Goal: Task Accomplishment & Management: Complete application form

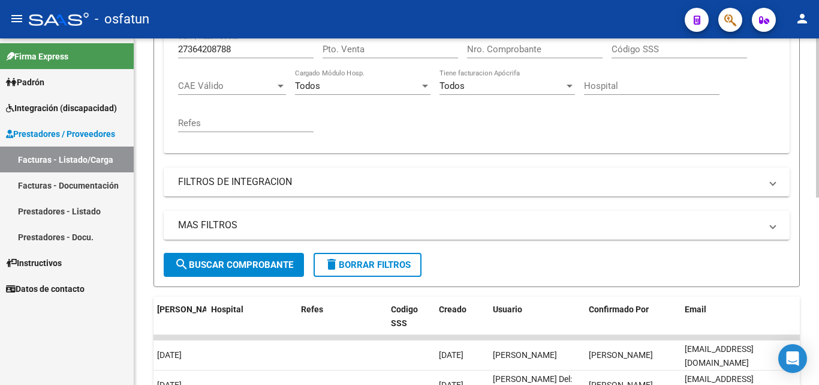
scroll to position [227, 0]
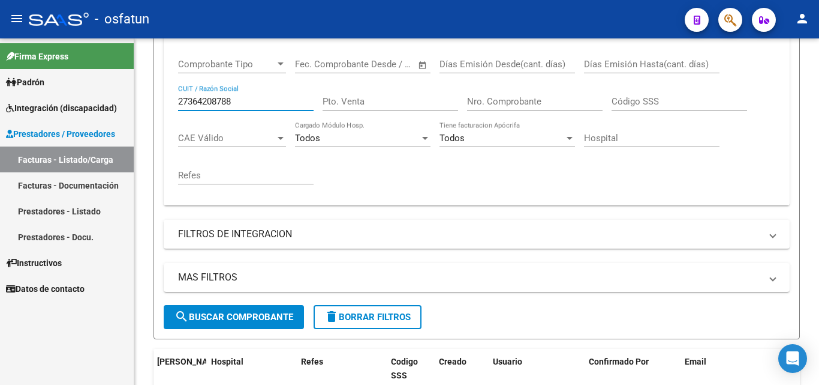
drag, startPoint x: 253, startPoint y: 97, endPoint x: 129, endPoint y: 94, distance: 123.6
click at [130, 97] on mat-sidenav-container "Firma Express Padrón Análisis Afiliado Integración (discapacidad) Estado Presen…" at bounding box center [409, 211] width 819 height 346
paste input "27-37658351-7"
click at [190, 101] on input "27-37658351-7" at bounding box center [246, 101] width 136 height 11
click at [233, 102] on input "2737658351-7" at bounding box center [246, 101] width 136 height 11
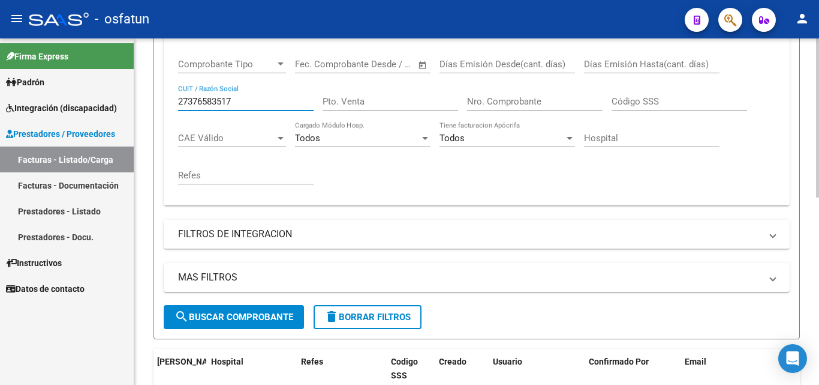
type input "27376583517"
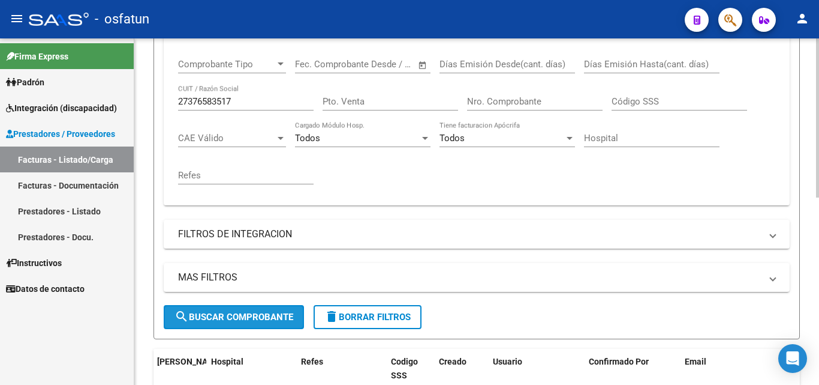
click at [253, 313] on span "search Buscar Comprobante" at bounding box center [234, 316] width 119 height 11
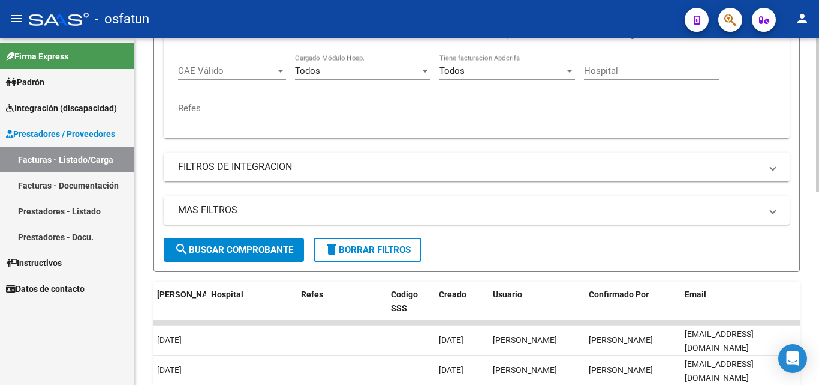
scroll to position [257, 0]
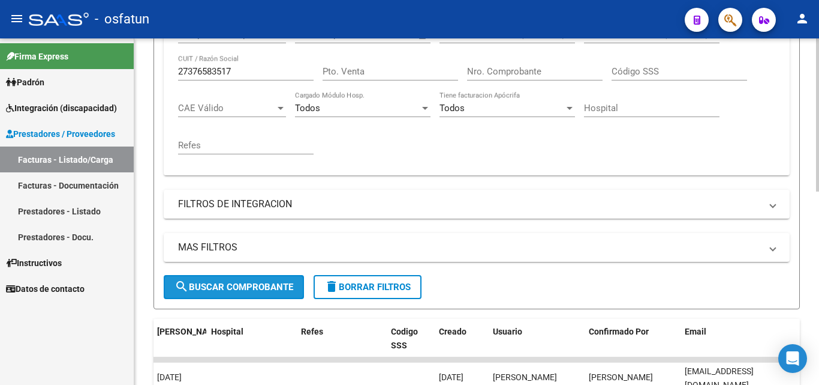
click at [263, 298] on button "search Buscar Comprobante" at bounding box center [234, 287] width 140 height 24
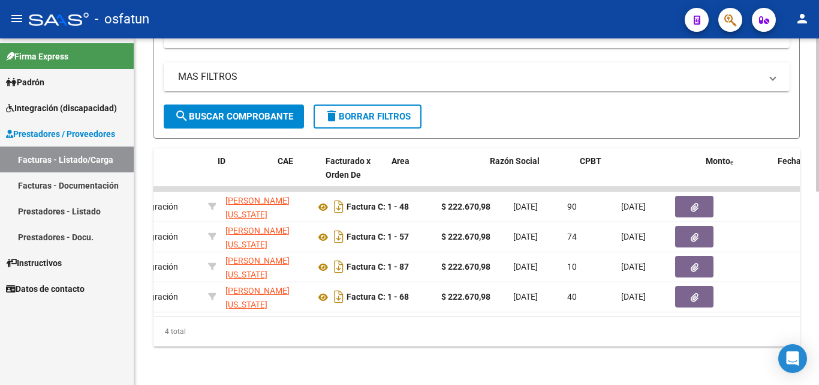
scroll to position [0, 0]
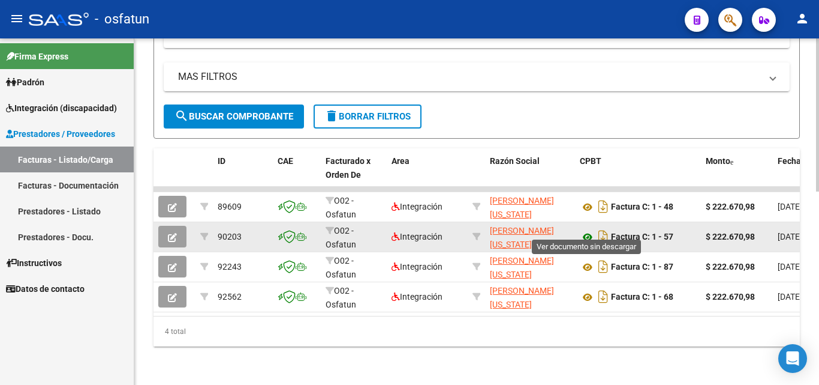
click at [587, 230] on icon at bounding box center [588, 237] width 16 height 14
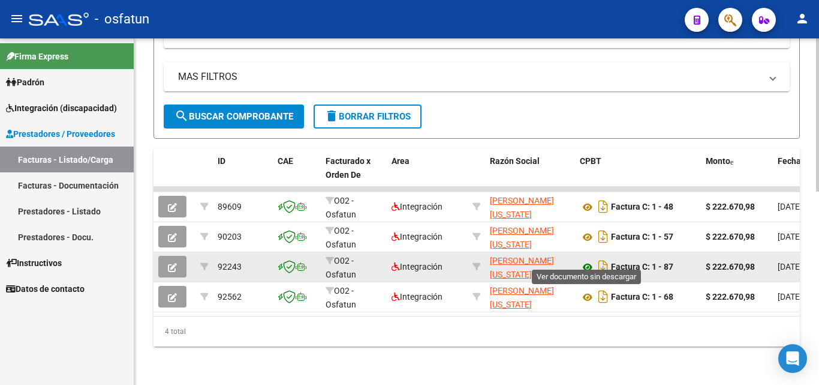
click at [591, 260] on icon at bounding box center [588, 267] width 16 height 14
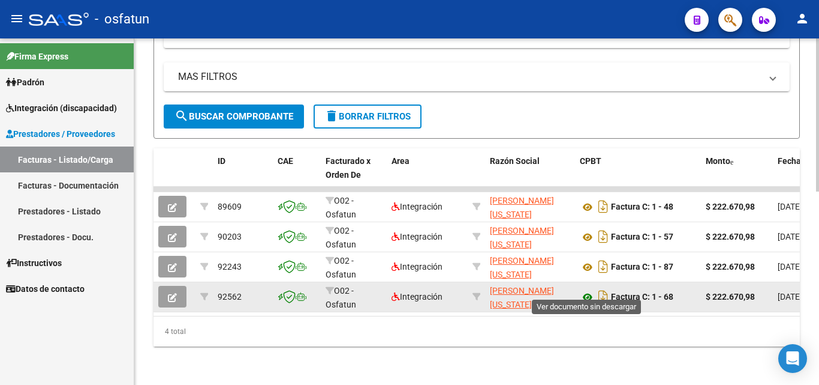
click at [587, 290] on icon at bounding box center [588, 297] width 16 height 14
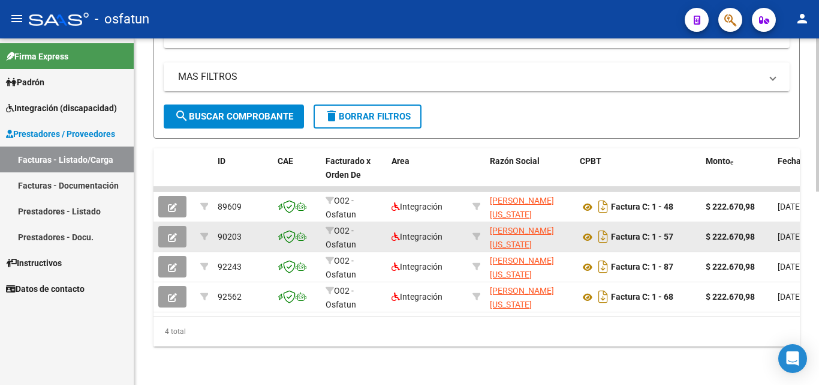
click at [169, 233] on icon "button" at bounding box center [172, 237] width 9 height 9
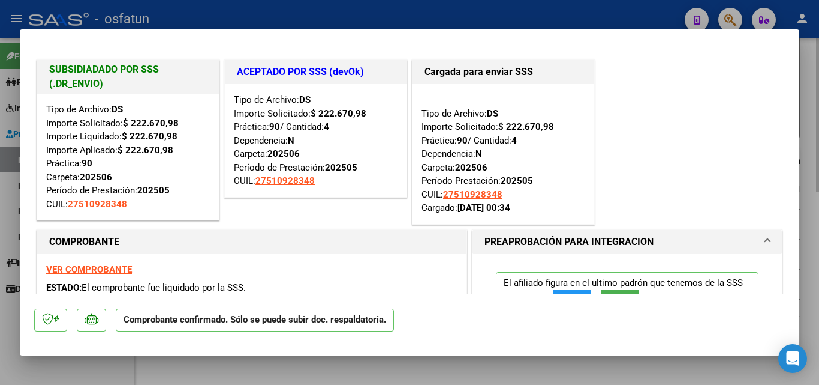
click at [807, 79] on div at bounding box center [409, 192] width 819 height 385
type input "$ 0,00"
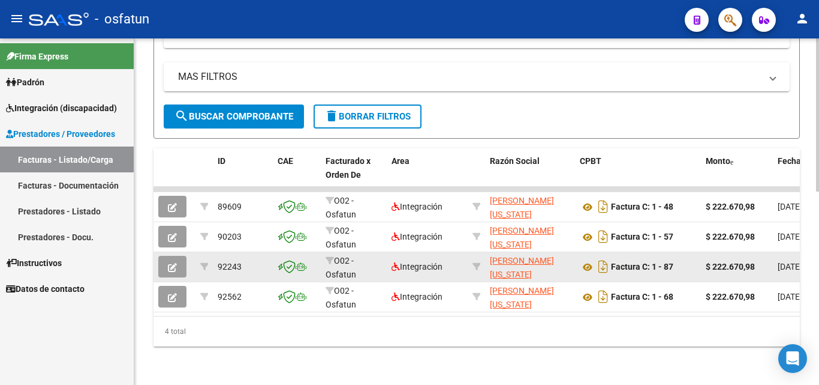
click at [186, 256] on button "button" at bounding box center [172, 267] width 28 height 22
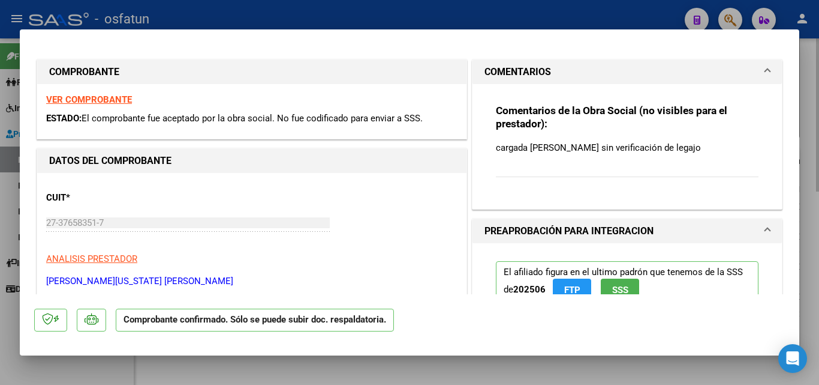
drag, startPoint x: 807, startPoint y: 71, endPoint x: 209, endPoint y: 307, distance: 642.1
click at [806, 71] on div at bounding box center [409, 192] width 819 height 385
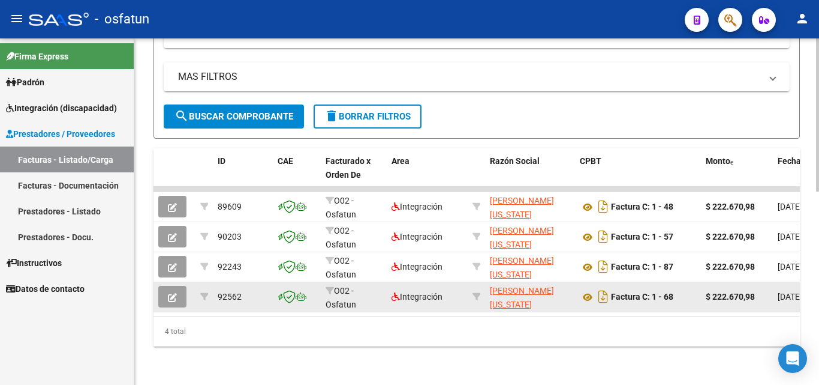
click at [169, 293] on icon "button" at bounding box center [172, 297] width 9 height 9
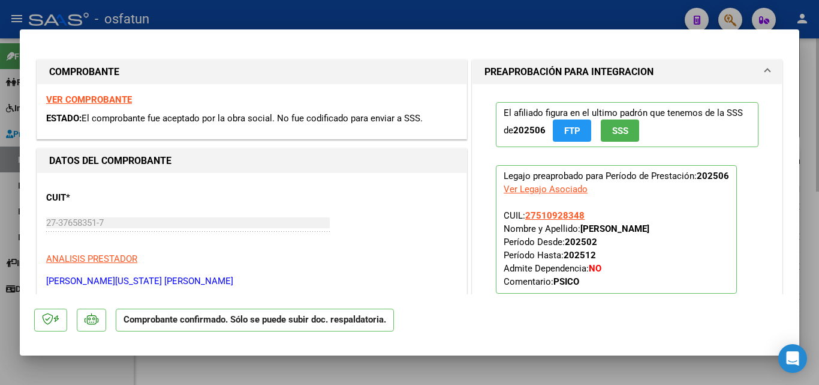
drag, startPoint x: 812, startPoint y: 95, endPoint x: 804, endPoint y: 92, distance: 8.2
click at [812, 93] on div at bounding box center [409, 192] width 819 height 385
type input "$ 0,00"
